Goal: Use online tool/utility

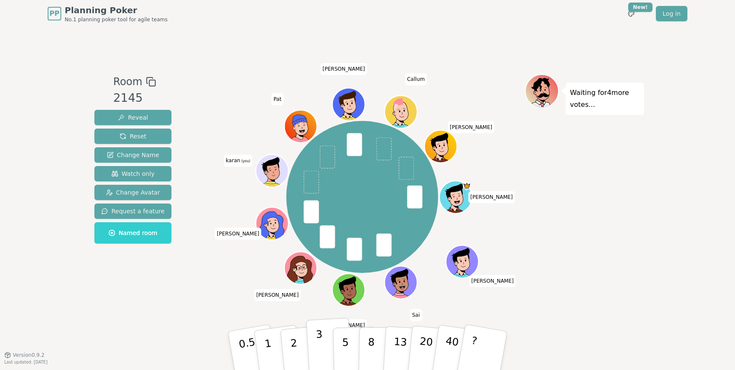
click at [324, 342] on button "3" at bounding box center [329, 350] width 46 height 66
click at [317, 343] on p "3" at bounding box center [320, 351] width 9 height 46
click at [325, 328] on button "3" at bounding box center [329, 350] width 46 height 66
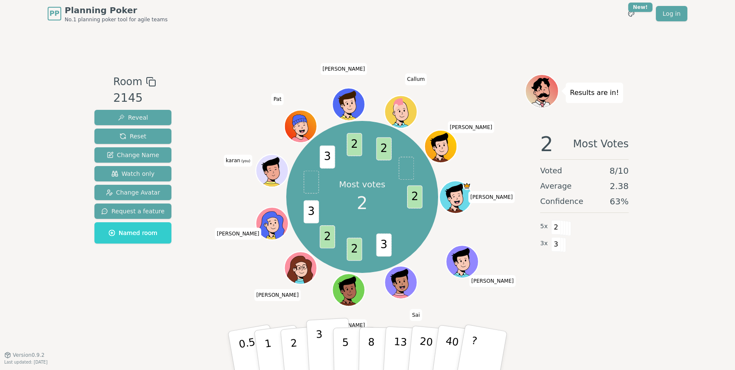
click at [325, 343] on button "3" at bounding box center [329, 350] width 46 height 66
click at [669, 71] on div "PP Planning Poker No.1 planning poker tool for agile teams Toggle theme New! Lo…" at bounding box center [367, 185] width 735 height 370
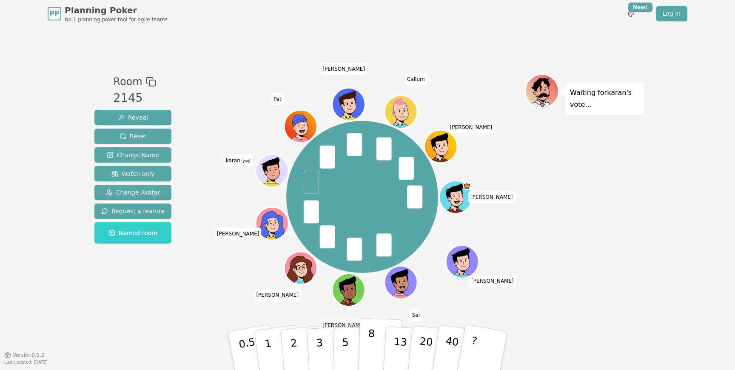
click at [371, 345] on p "8" at bounding box center [371, 350] width 7 height 46
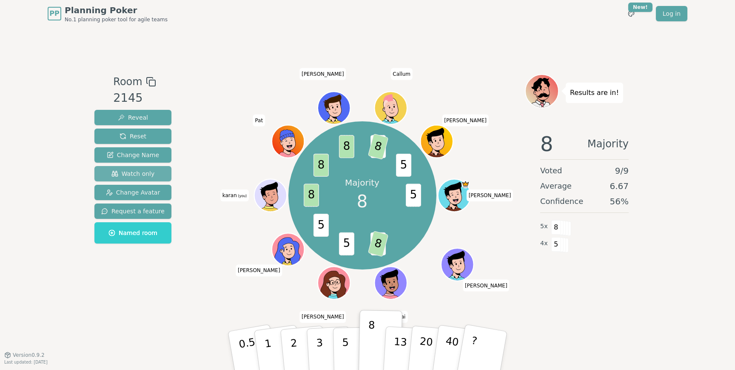
click at [142, 171] on span "Watch only" at bounding box center [132, 173] width 43 height 9
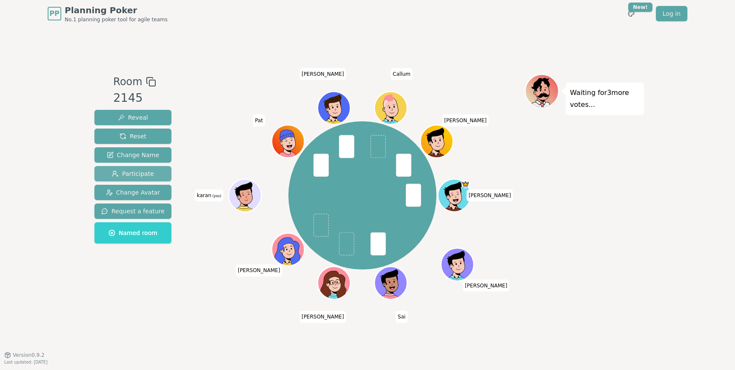
click at [142, 175] on span "Participate" at bounding box center [133, 173] width 42 height 9
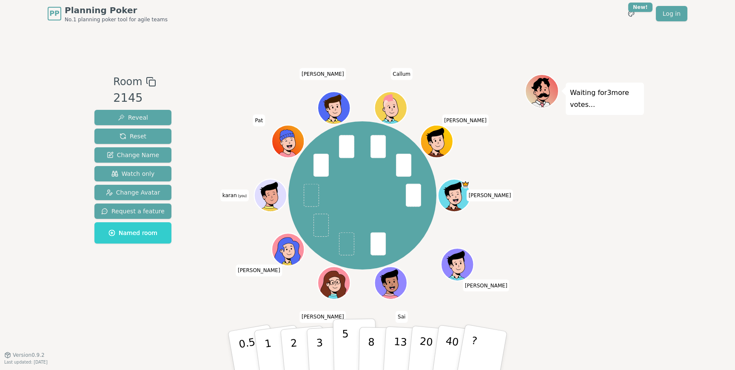
click at [340, 343] on button "5" at bounding box center [355, 350] width 44 height 65
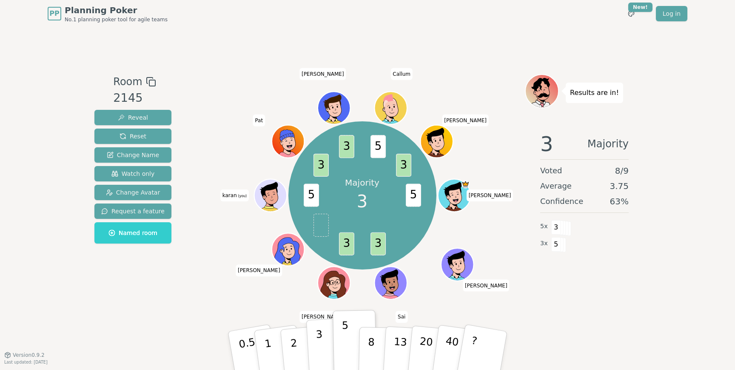
click at [327, 338] on button "3" at bounding box center [329, 350] width 46 height 66
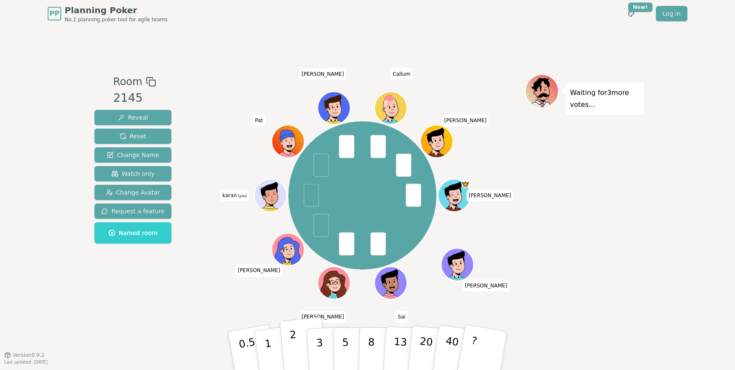
click at [299, 346] on button "2" at bounding box center [304, 351] width 49 height 68
click at [313, 358] on button "3" at bounding box center [329, 350] width 46 height 66
click at [264, 357] on button "1" at bounding box center [278, 350] width 51 height 69
click at [290, 346] on button "2" at bounding box center [304, 351] width 49 height 68
click at [691, 255] on div "PP Planning Poker No.1 planning poker tool for agile teams Toggle theme New! Lo…" at bounding box center [367, 185] width 735 height 370
